Goal: Find specific page/section: Find specific page/section

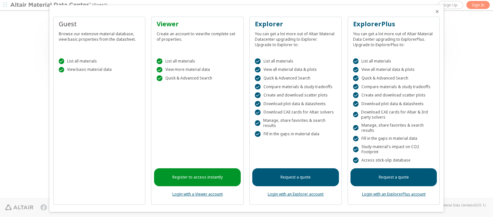
click at [435, 12] on icon "Close" at bounding box center [437, 11] width 5 height 5
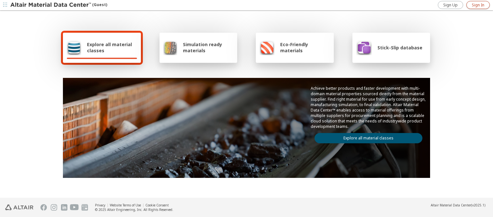
click at [478, 5] on span "Sign In" at bounding box center [478, 5] width 13 height 5
click at [51, 5] on img at bounding box center [51, 5] width 82 height 6
click at [110, 48] on span "Explore all material classes" at bounding box center [112, 47] width 50 height 12
click at [366, 137] on link "Explore all material classes" at bounding box center [369, 138] width 108 height 10
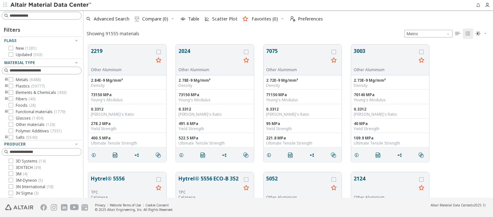
scroll to position [154, 405]
click at [305, 19] on span "Preferences" at bounding box center [310, 19] width 25 height 4
